Goal: Task Accomplishment & Management: Use online tool/utility

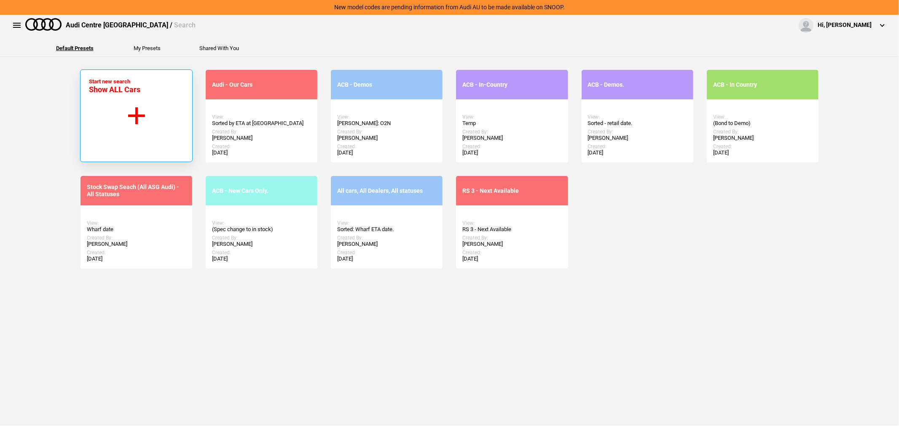
click at [144, 108] on button "Start new search Show ALL Cars" at bounding box center [136, 116] width 112 height 93
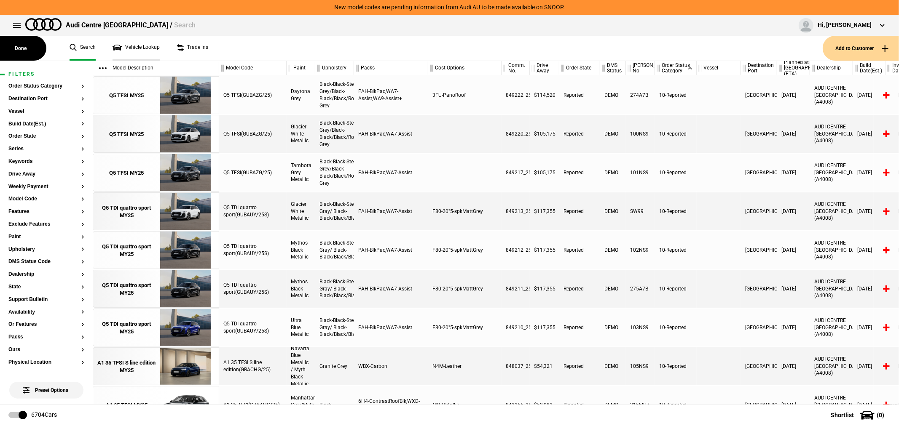
click at [136, 48] on link "Vehicle Lookup" at bounding box center [135, 48] width 47 height 25
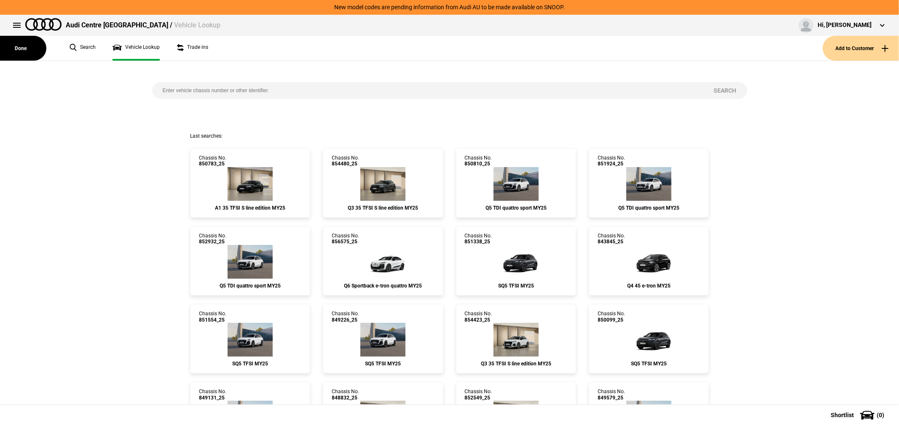
click at [247, 91] on input "search" at bounding box center [427, 90] width 551 height 17
type input "845562"
